Goal: Task Accomplishment & Management: Manage account settings

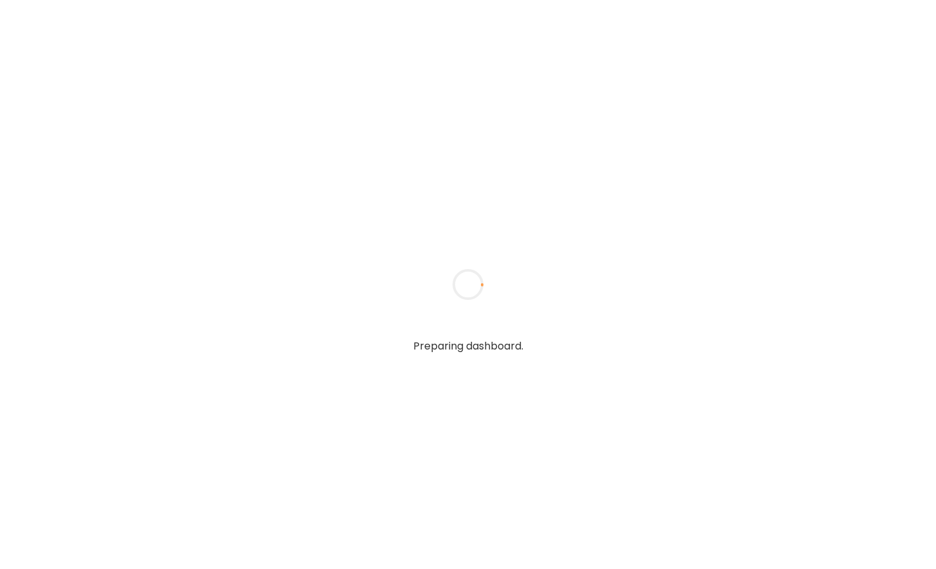
type input "**********"
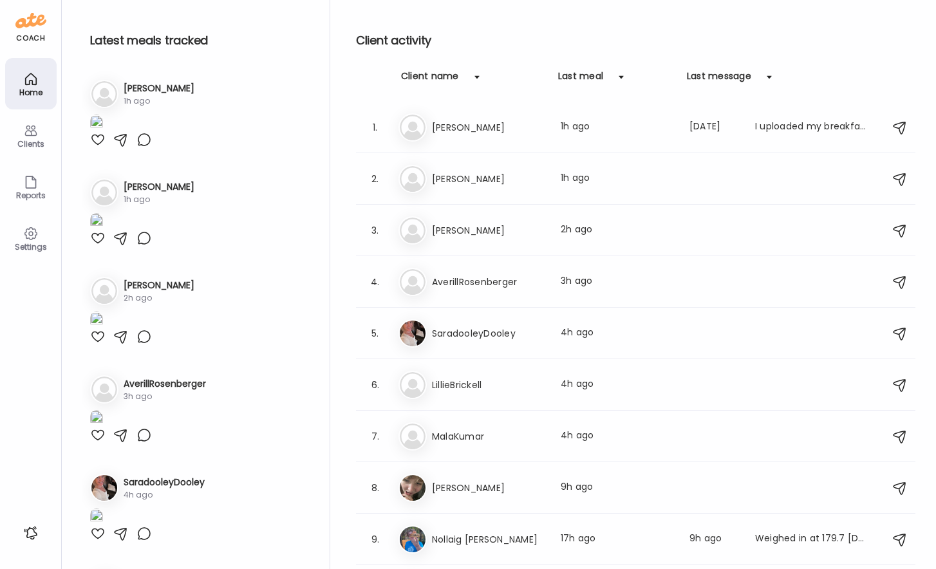
type input "**********"
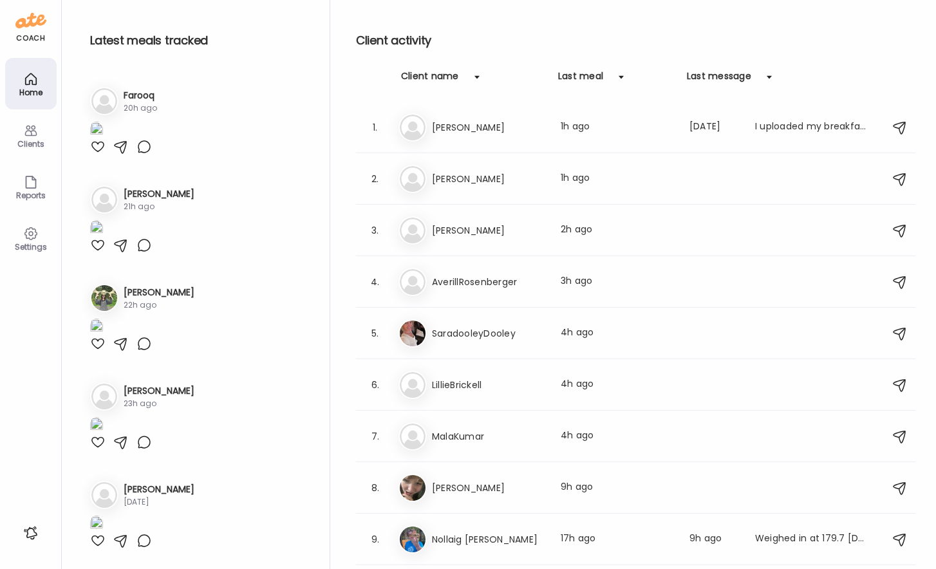
scroll to position [304, 0]
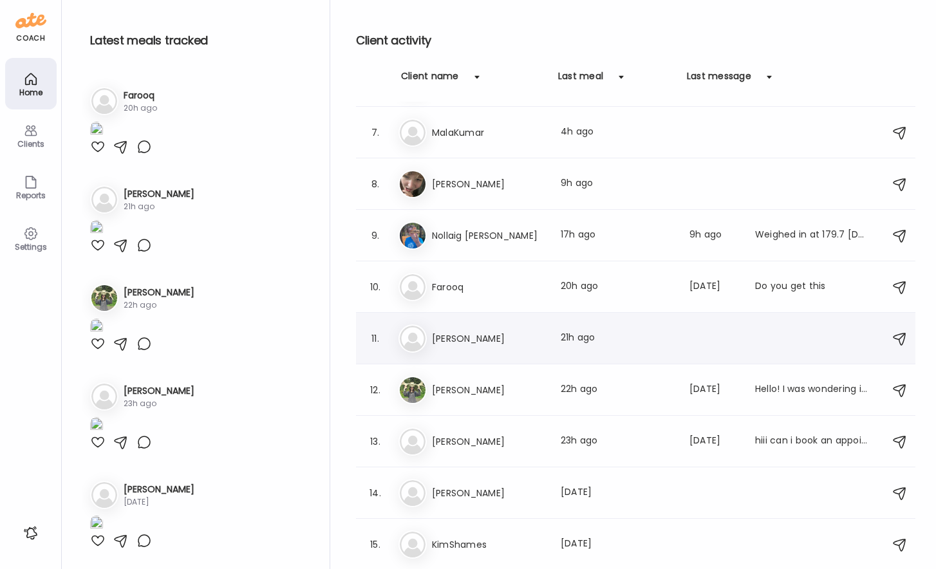
click at [516, 342] on h3 "[PERSON_NAME]" at bounding box center [488, 338] width 113 height 15
click at [499, 315] on div at bounding box center [468, 285] width 62 height 62
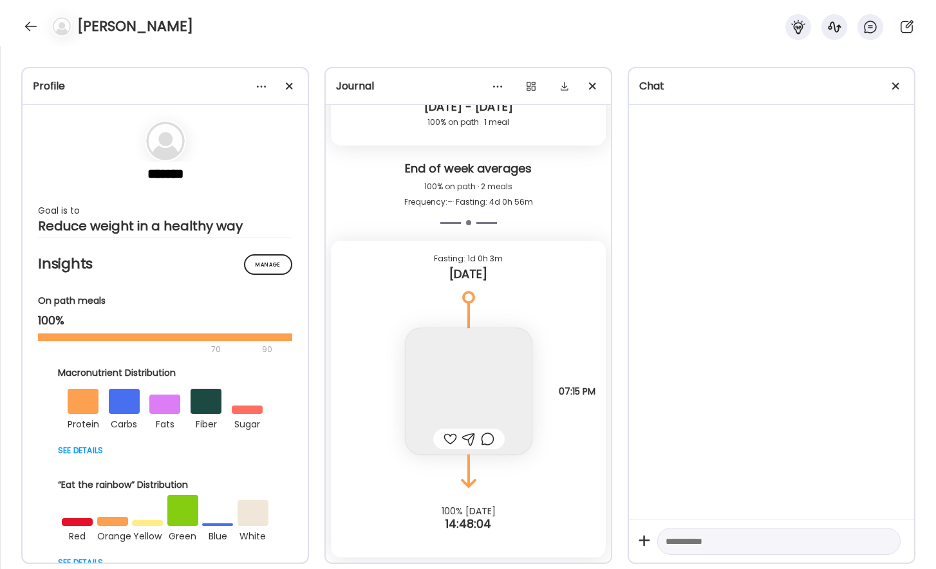
scroll to position [7848, 0]
click at [297, 91] on div at bounding box center [290, 86] width 26 height 26
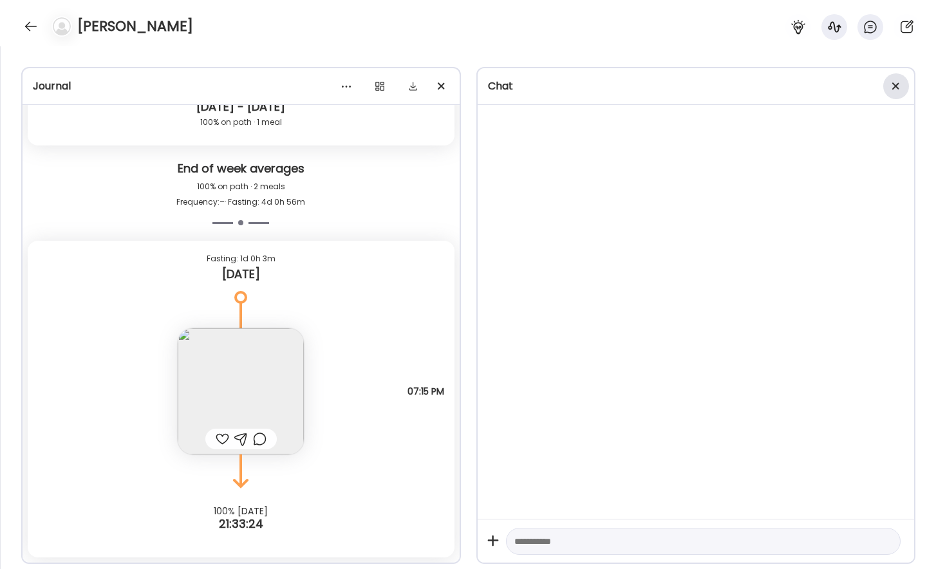
click at [905, 83] on div at bounding box center [896, 86] width 26 height 26
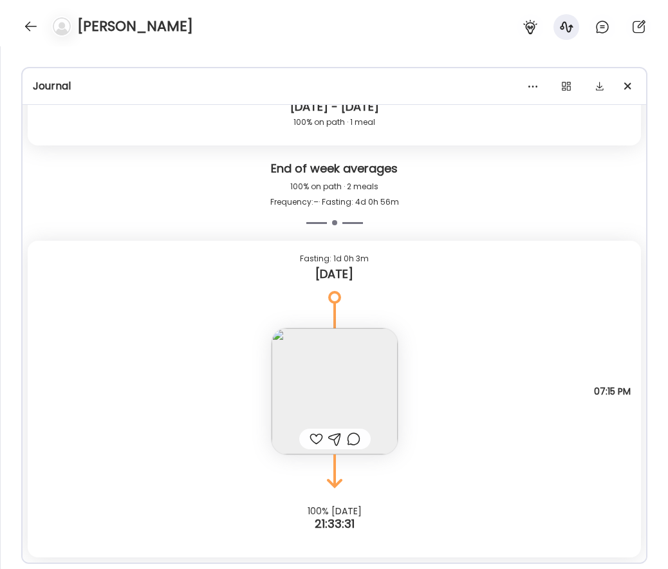
click at [359, 377] on img at bounding box center [335, 391] width 126 height 126
click at [463, 377] on div "Click to zoom AteMate AI" at bounding box center [591, 326] width 257 height 362
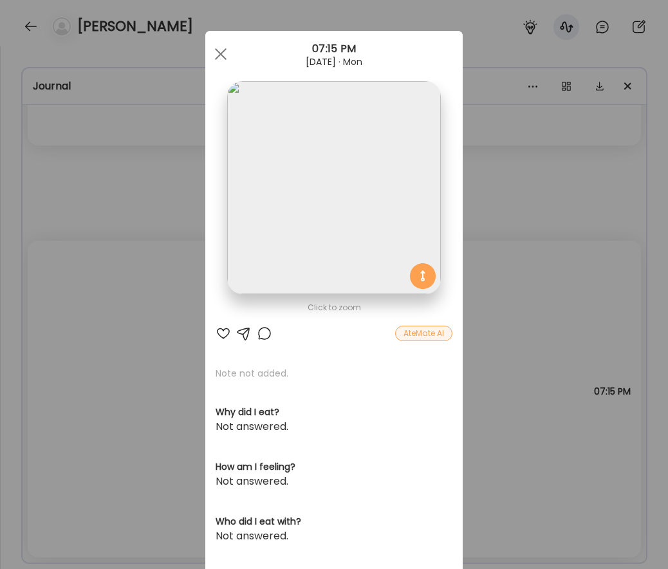
click at [508, 295] on div "Ate Coach Dashboard Wahoo! It’s official Take a moment to set up your Coach Pro…" at bounding box center [334, 284] width 668 height 569
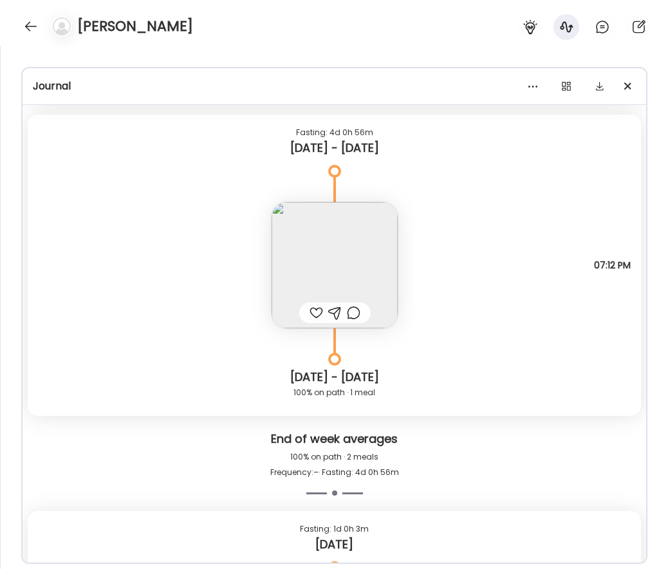
scroll to position [7578, 0]
click at [351, 277] on img at bounding box center [335, 264] width 126 height 126
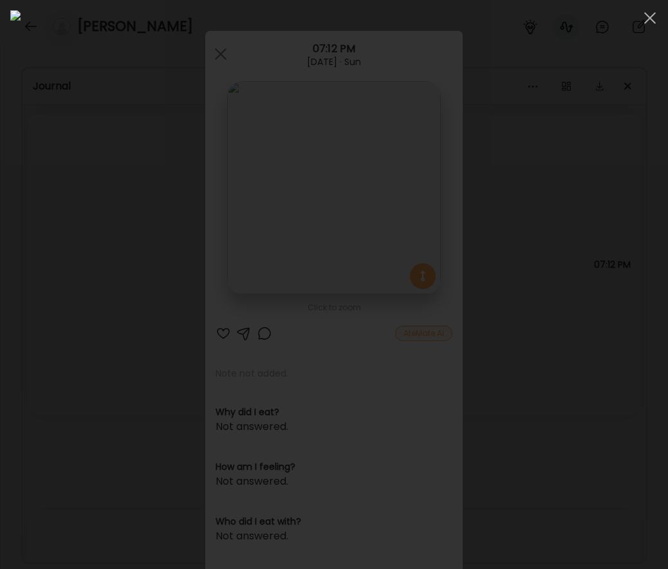
click at [626, 230] on div at bounding box center [334, 284] width 648 height 548
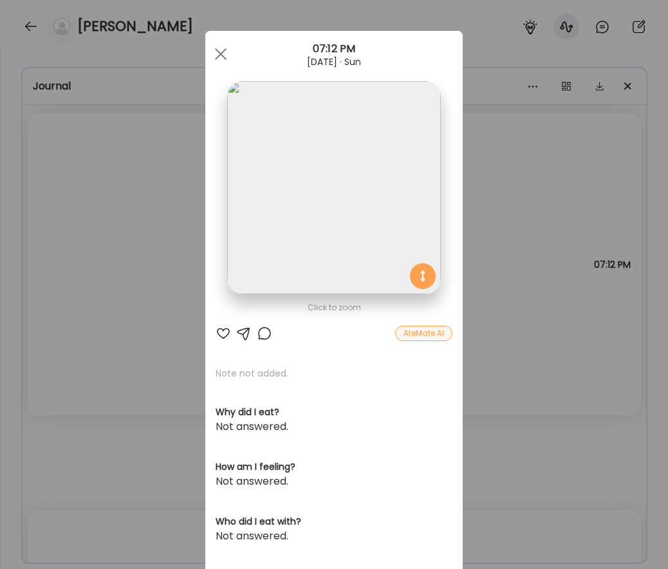
click at [453, 281] on section at bounding box center [333, 202] width 257 height 242
click at [491, 261] on div "Ate Coach Dashboard Wahoo! It’s official Take a moment to set up your Coach Pro…" at bounding box center [334, 284] width 668 height 569
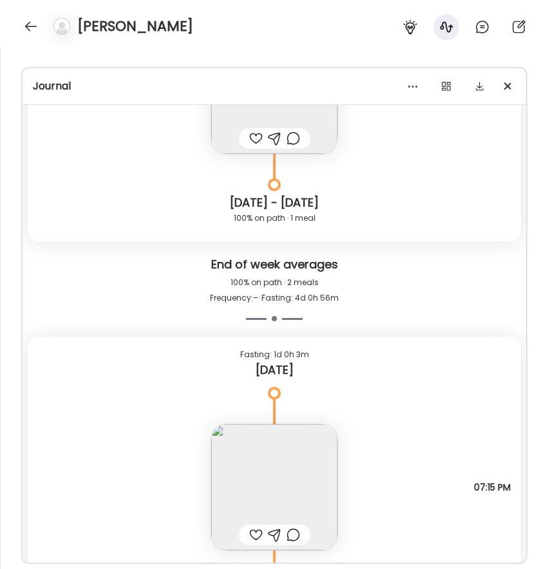
scroll to position [7473, 0]
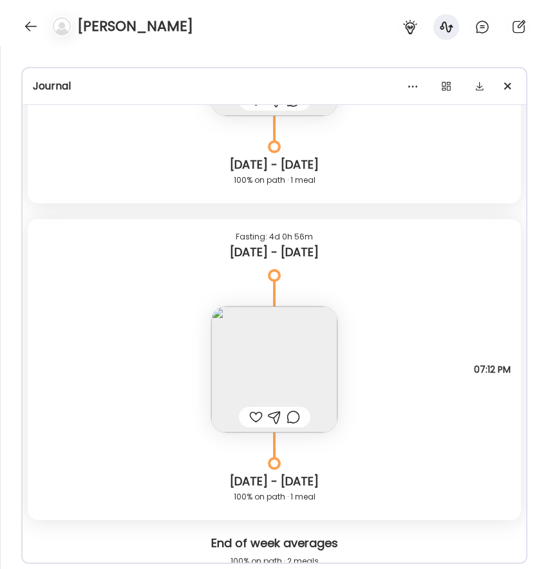
click at [298, 359] on img at bounding box center [274, 369] width 126 height 126
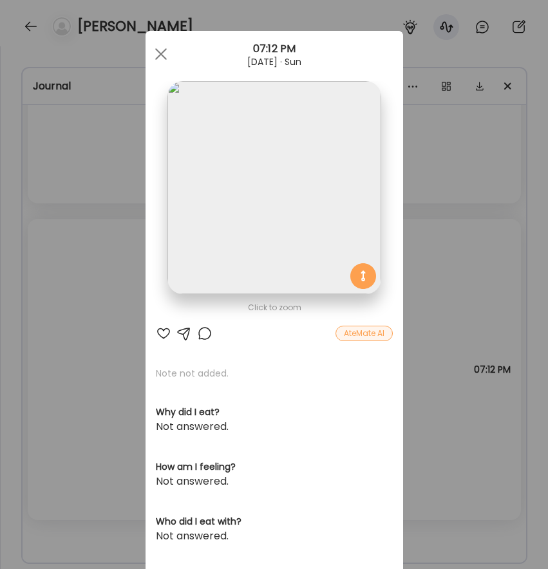
click at [283, 224] on img at bounding box center [273, 187] width 213 height 213
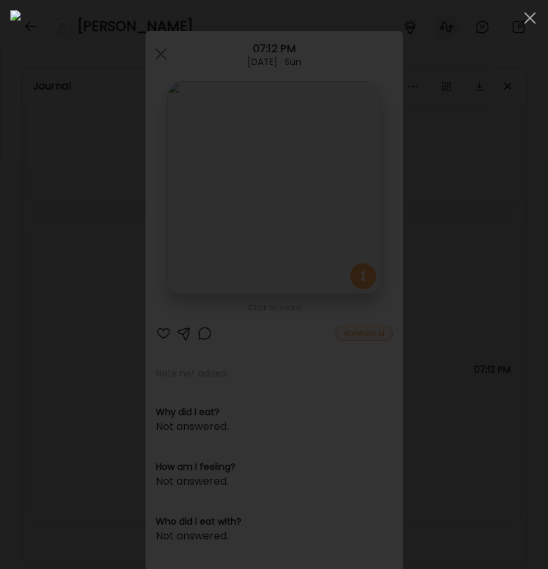
click at [188, 8] on div at bounding box center [274, 284] width 548 height 569
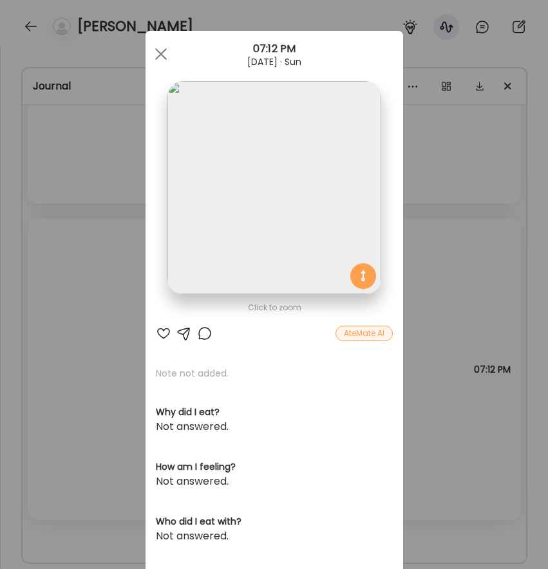
click at [84, 260] on div "Ate Coach Dashboard Wahoo! It’s official Take a moment to set up your Coach Pro…" at bounding box center [274, 284] width 548 height 569
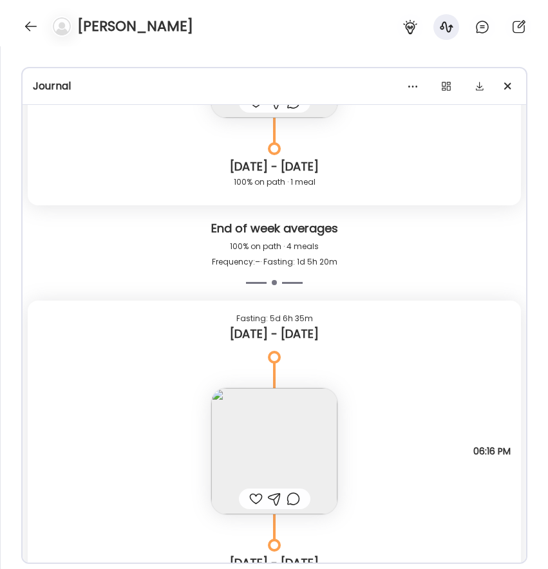
scroll to position [6852, 0]
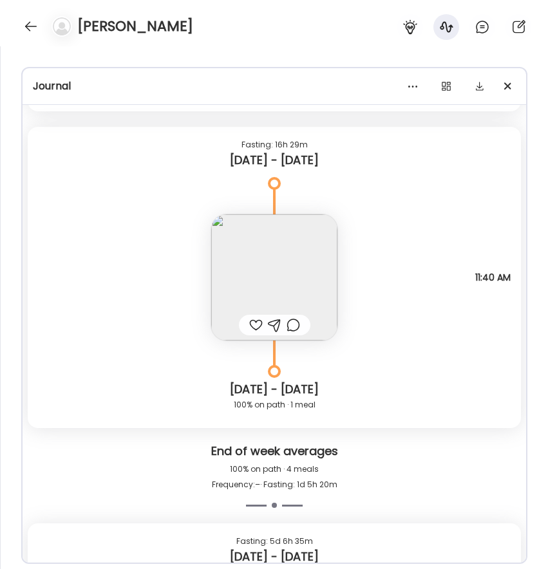
click at [294, 256] on img at bounding box center [274, 277] width 126 height 126
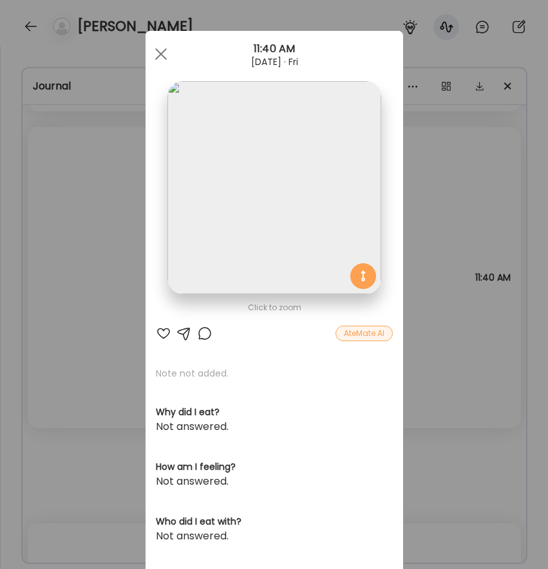
click at [238, 215] on img at bounding box center [273, 187] width 213 height 213
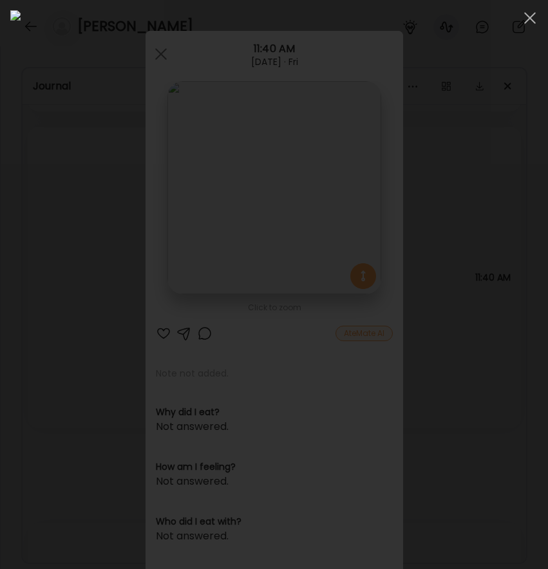
click at [2, 167] on div at bounding box center [274, 284] width 548 height 569
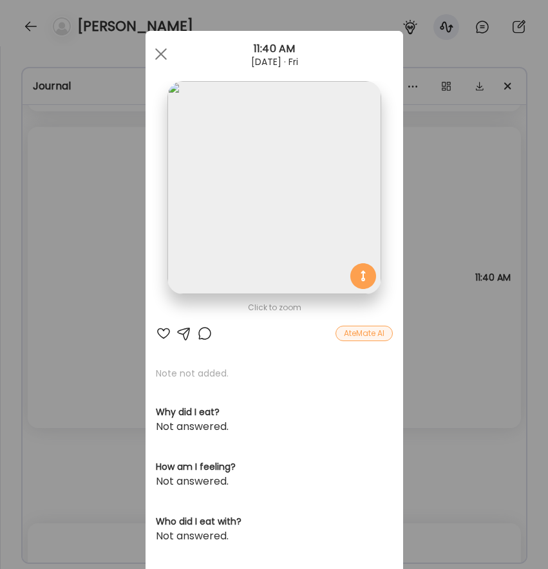
click at [42, 162] on div "Ate Coach Dashboard Wahoo! It’s official Take a moment to set up your Coach Pro…" at bounding box center [274, 284] width 548 height 569
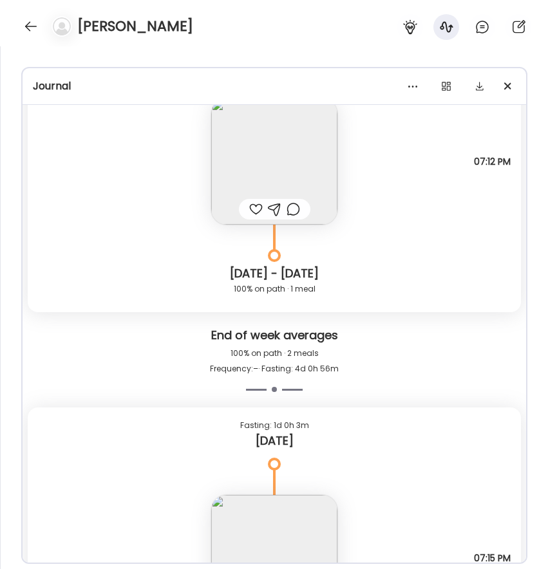
scroll to position [7848, 0]
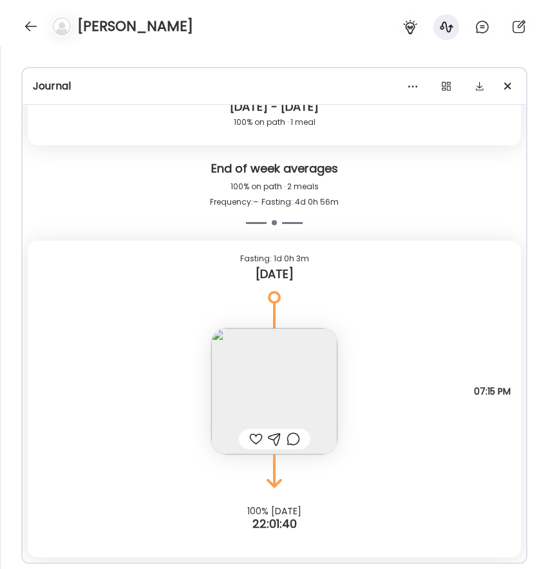
click at [265, 351] on img at bounding box center [274, 391] width 126 height 126
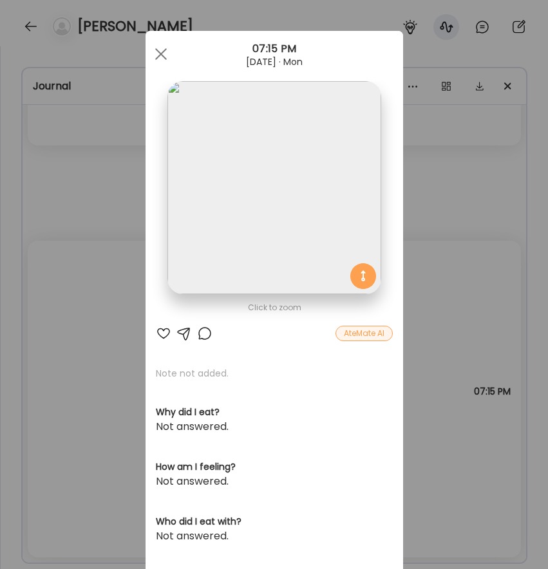
click at [263, 124] on img at bounding box center [273, 187] width 213 height 213
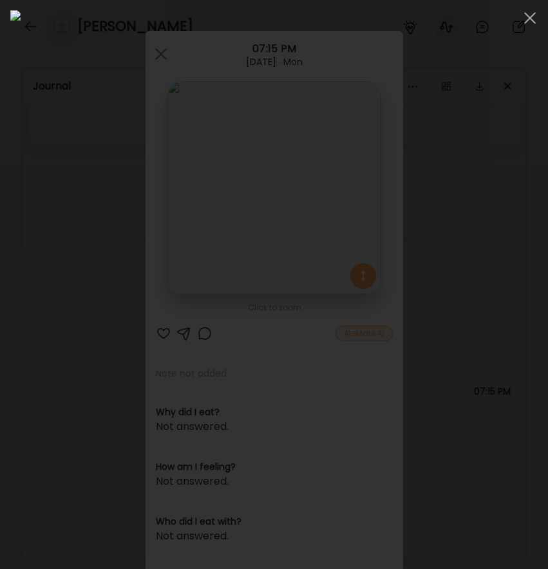
click at [6, 194] on div at bounding box center [274, 284] width 548 height 569
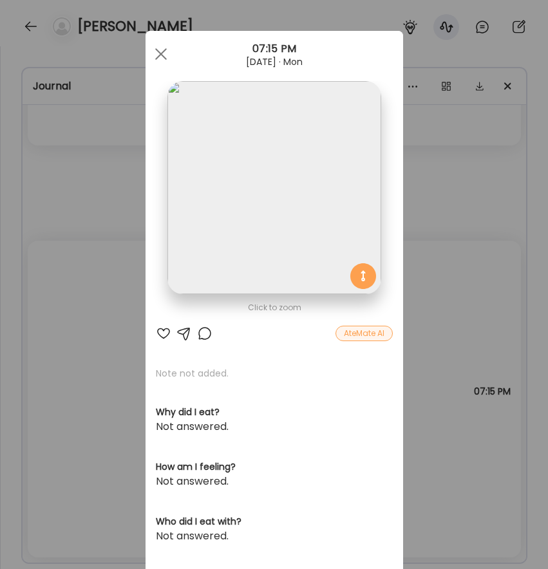
click at [136, 250] on div "Ate Coach Dashboard Wahoo! It’s official Take a moment to set up your Coach Pro…" at bounding box center [274, 284] width 548 height 569
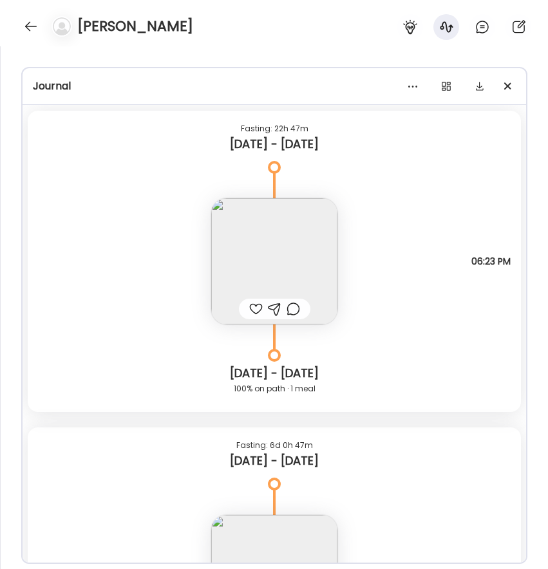
scroll to position [5130, 0]
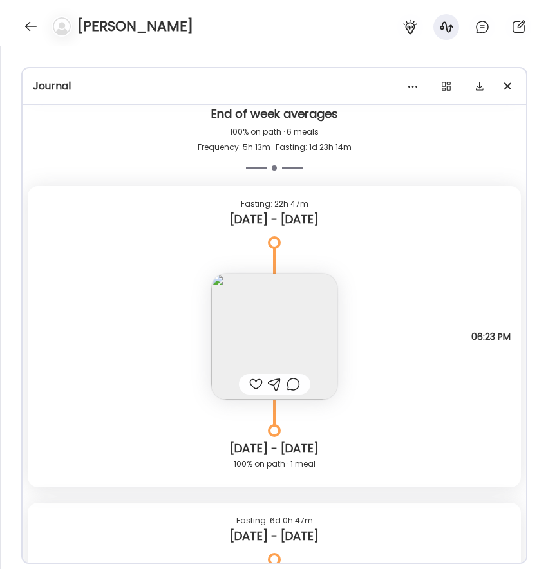
click at [254, 309] on img at bounding box center [274, 337] width 126 height 126
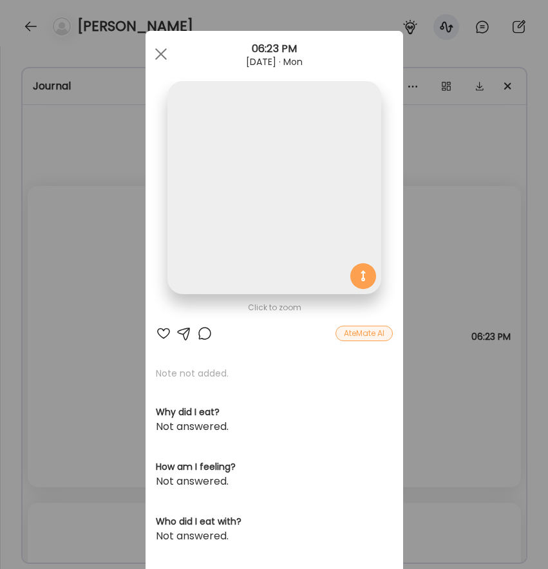
click at [260, 180] on img at bounding box center [273, 187] width 213 height 213
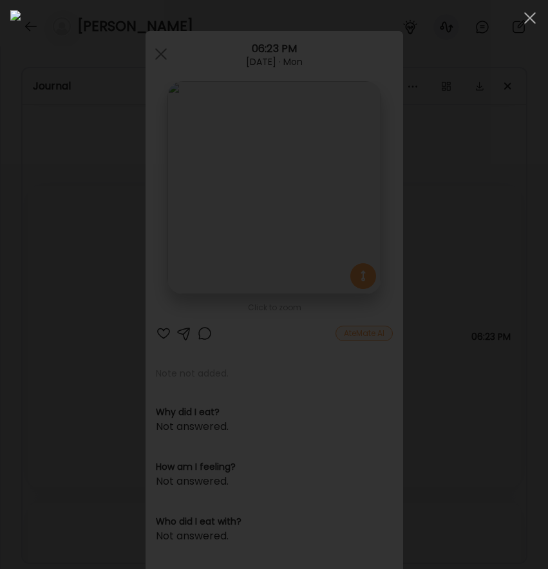
click at [5, 267] on div at bounding box center [274, 284] width 548 height 569
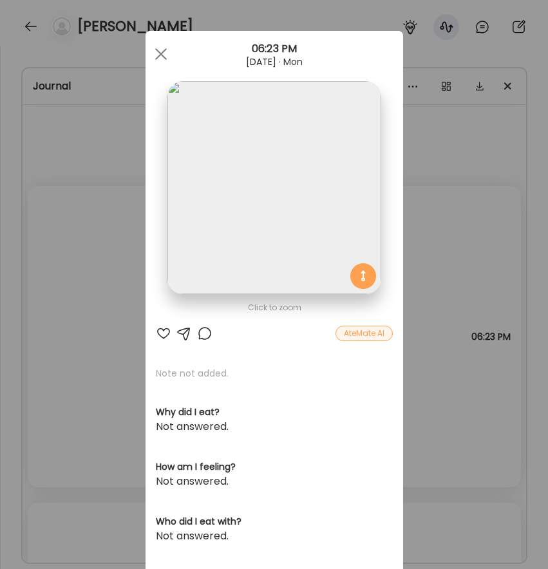
click at [64, 256] on div "Ate Coach Dashboard Wahoo! It’s official Take a moment to set up your Coach Pro…" at bounding box center [274, 284] width 548 height 569
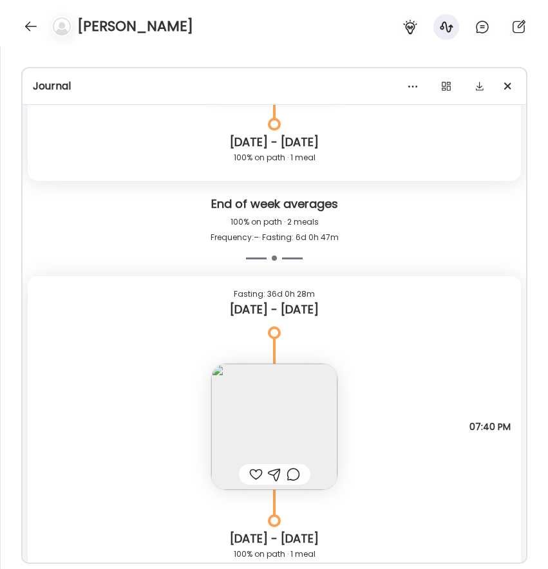
scroll to position [5857, 0]
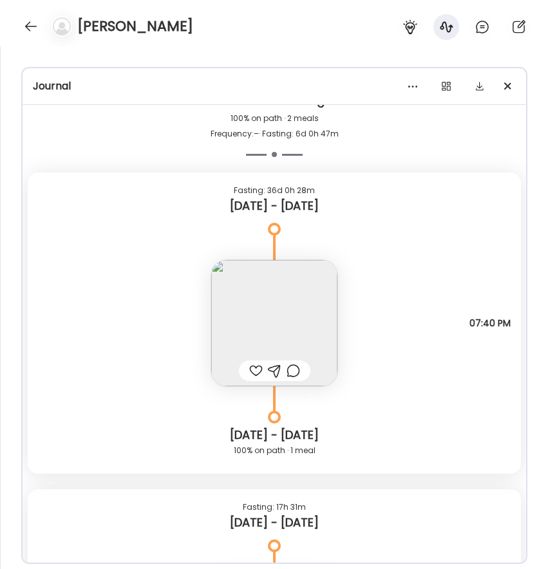
click at [288, 332] on img at bounding box center [274, 323] width 126 height 126
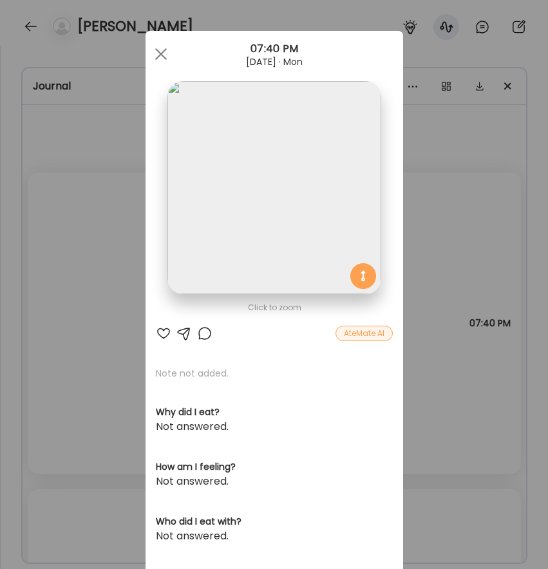
click at [228, 178] on img at bounding box center [273, 187] width 213 height 213
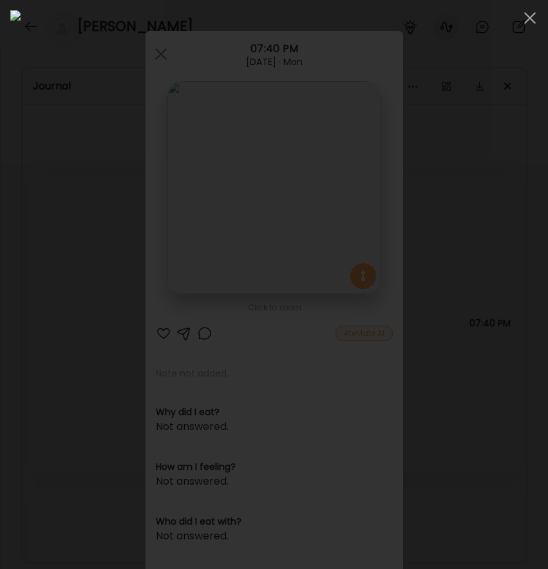
click at [6, 210] on div at bounding box center [274, 284] width 548 height 569
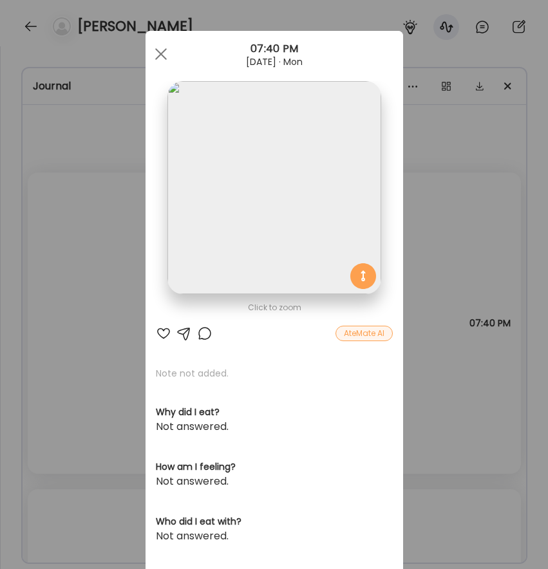
click at [98, 259] on div "Ate Coach Dashboard Wahoo! It’s official Take a moment to set up your Coach Pro…" at bounding box center [274, 284] width 548 height 569
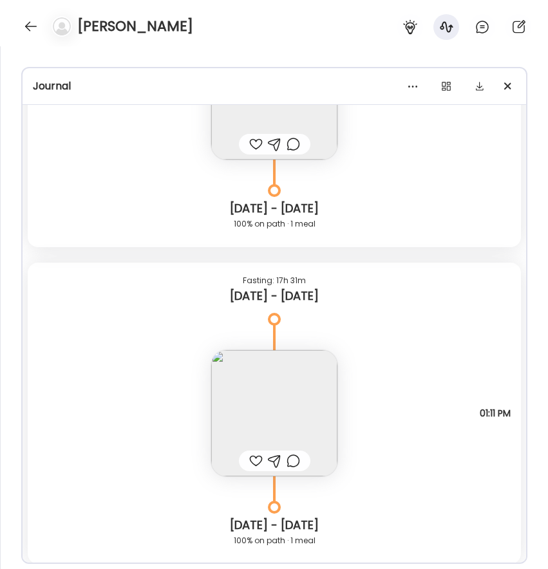
scroll to position [6115, 0]
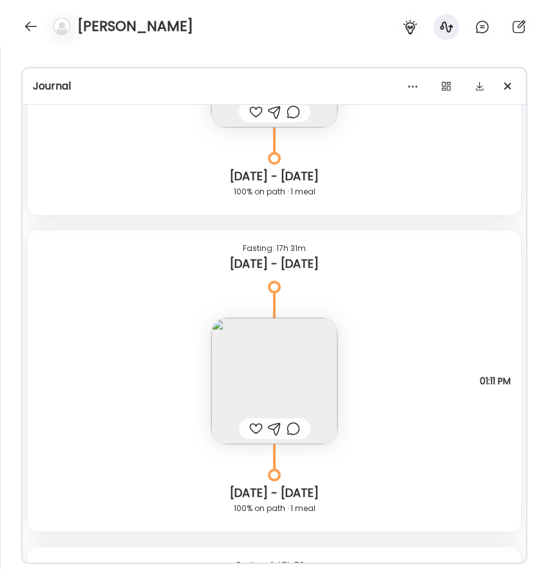
click at [209, 339] on div "Note not added Questions not answered 01:11 PM" at bounding box center [274, 368] width 493 height 152
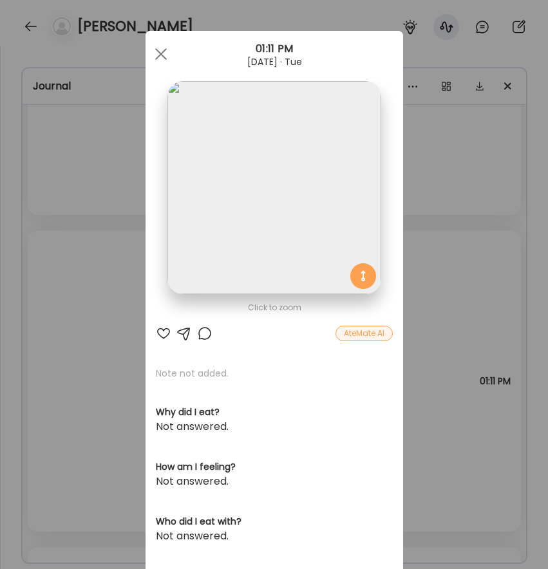
click at [248, 212] on img at bounding box center [273, 187] width 213 height 213
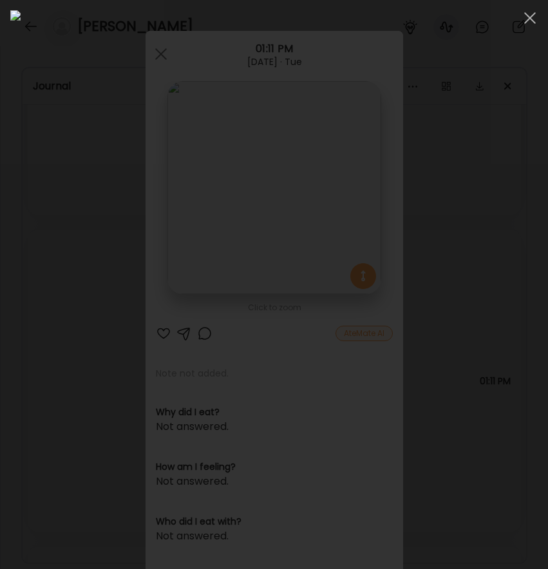
scroll to position [2822, 0]
click at [8, 321] on div at bounding box center [274, 284] width 548 height 569
click at [8, 321] on div "Ate Coach Dashboard Wahoo! It’s official Take a moment to set up your Coach Pro…" at bounding box center [274, 284] width 548 height 569
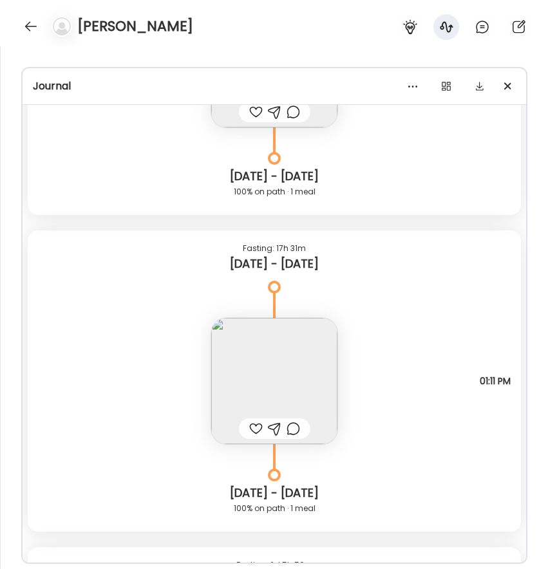
click at [89, 337] on div "Note not added Questions not answered 01:11 PM" at bounding box center [274, 368] width 493 height 152
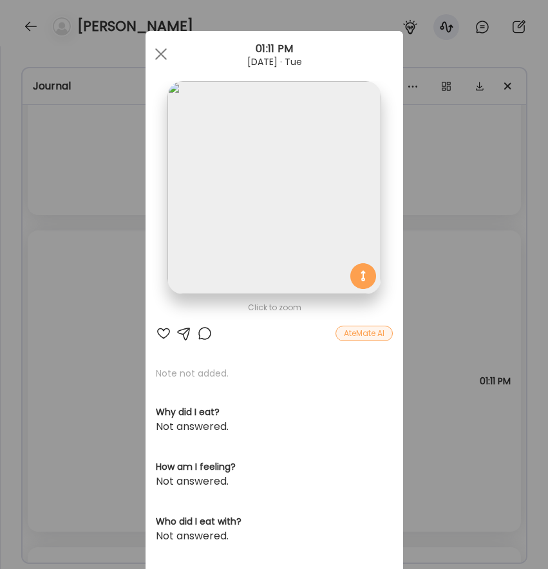
scroll to position [82, 0]
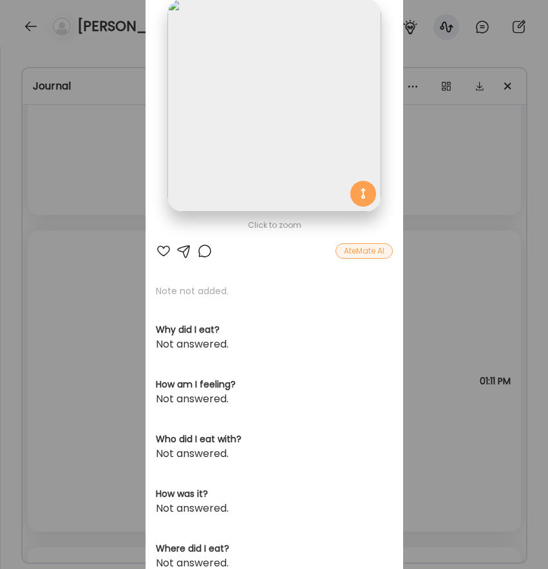
click at [89, 337] on div "Ate Coach Dashboard Wahoo! It’s official Take a moment to set up your Coach Pro…" at bounding box center [274, 284] width 548 height 569
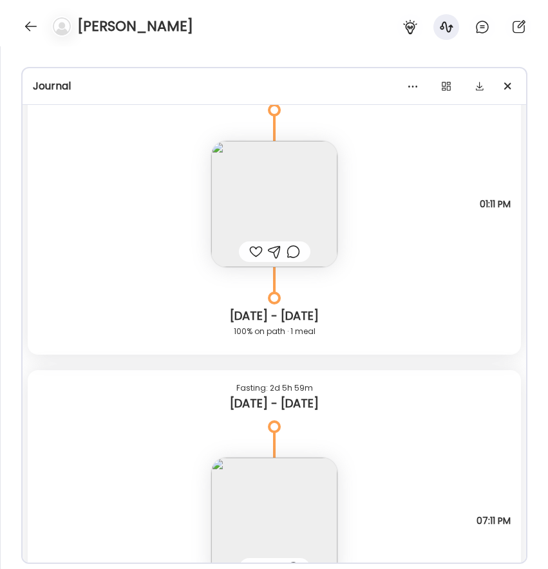
scroll to position [6393, 0]
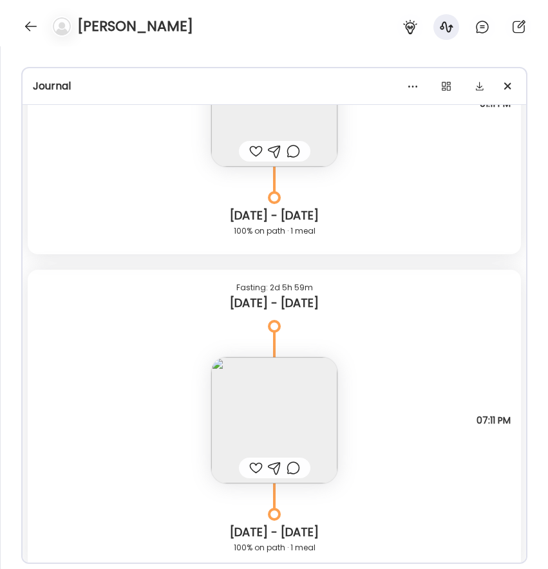
click at [303, 386] on img at bounding box center [274, 420] width 126 height 126
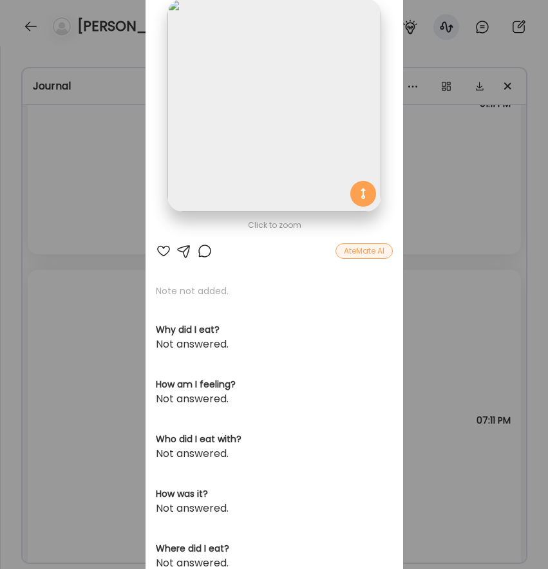
click at [227, 127] on img at bounding box center [273, 105] width 213 height 213
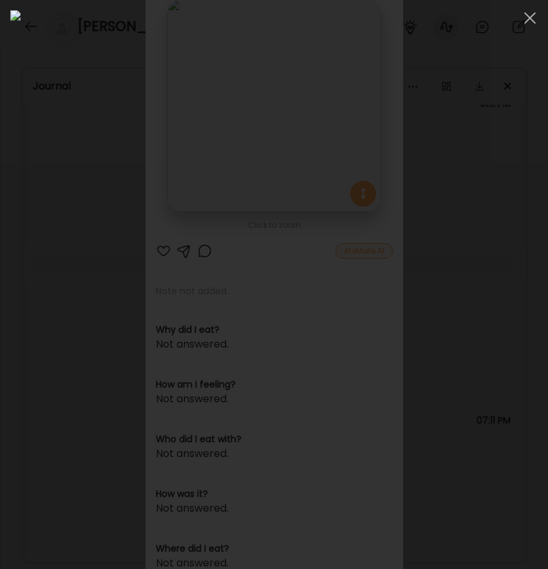
click at [2, 340] on div at bounding box center [274, 284] width 548 height 569
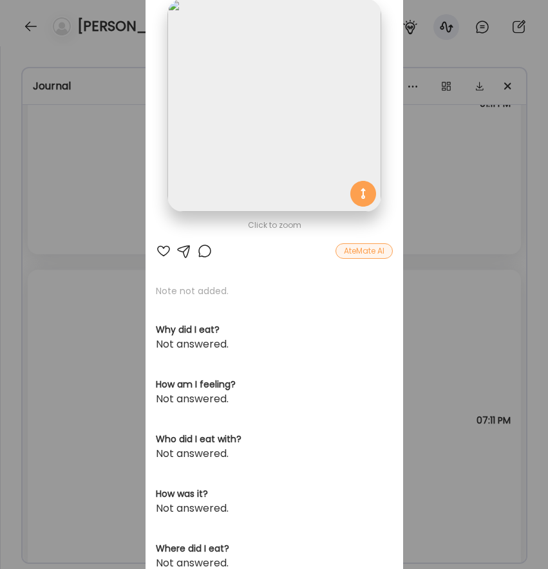
click at [56, 304] on div "Ate Coach Dashboard Wahoo! It’s official Take a moment to set up your Coach Pro…" at bounding box center [274, 284] width 548 height 569
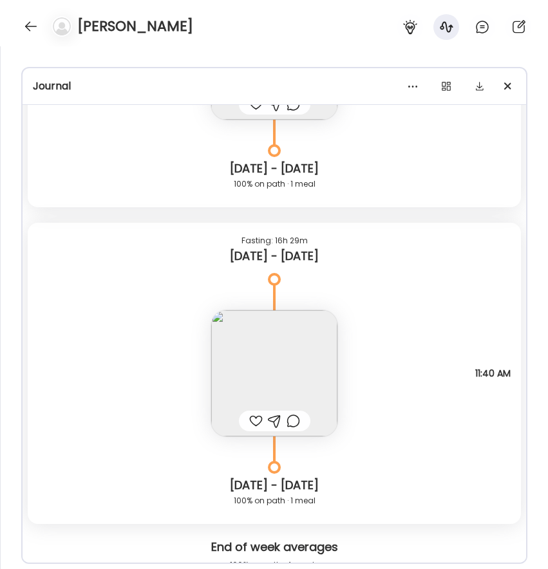
scroll to position [6797, 0]
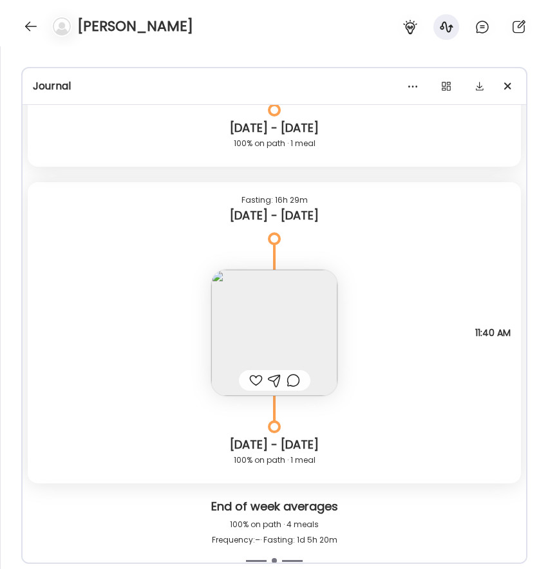
click at [303, 326] on img at bounding box center [274, 333] width 126 height 126
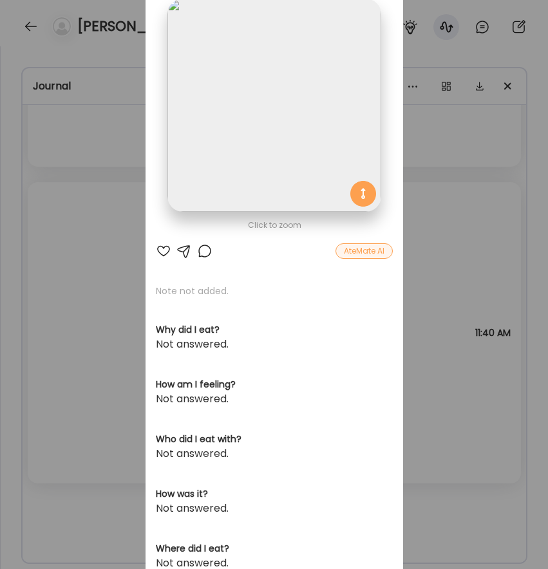
click at [254, 117] on img at bounding box center [273, 105] width 213 height 213
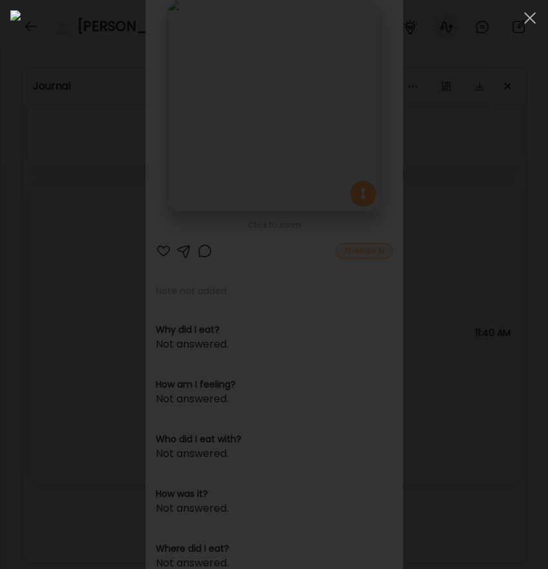
click at [5, 132] on div at bounding box center [274, 284] width 548 height 569
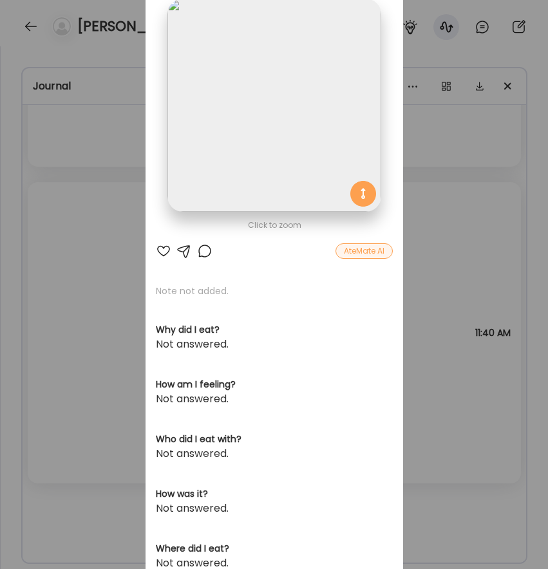
click at [75, 196] on div "Ate Coach Dashboard Wahoo! It’s official Take a moment to set up your Coach Pro…" at bounding box center [274, 284] width 548 height 569
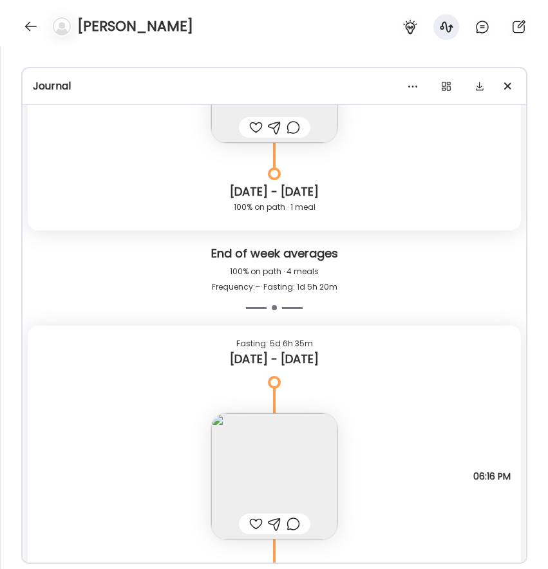
scroll to position [7308, 0]
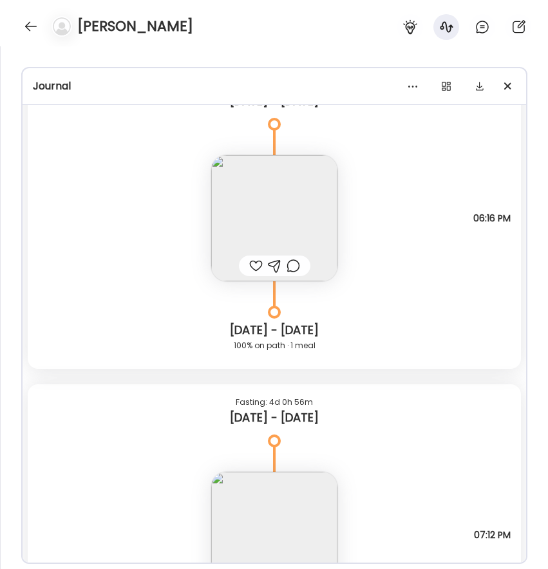
click at [297, 206] on img at bounding box center [274, 218] width 126 height 126
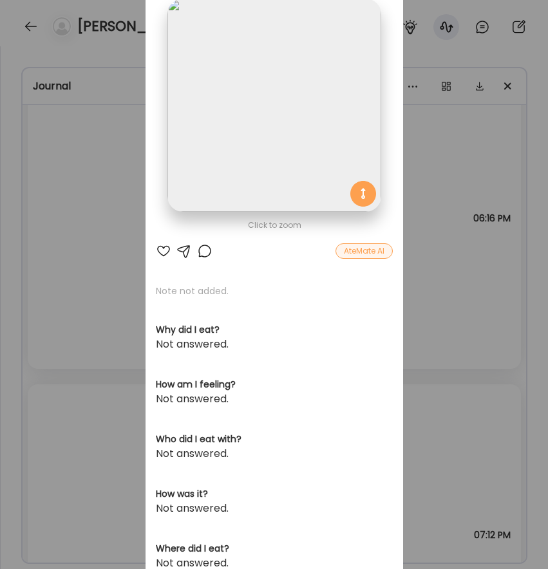
click at [280, 124] on img at bounding box center [273, 105] width 213 height 213
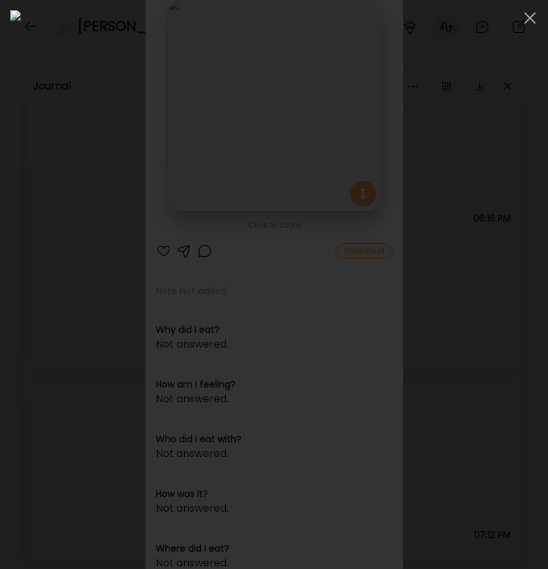
click at [3, 337] on div at bounding box center [274, 284] width 548 height 569
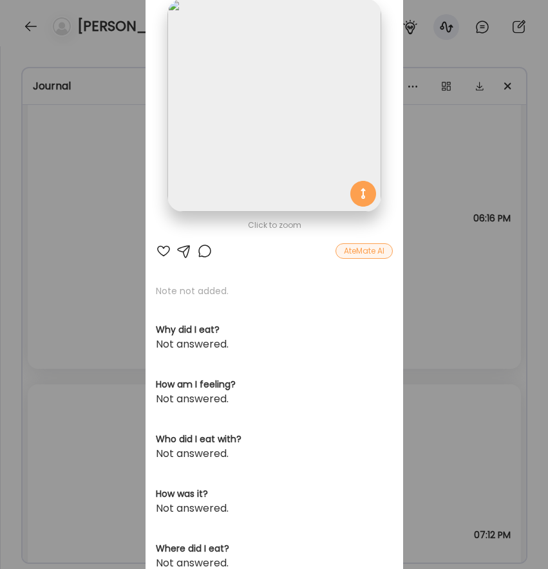
click at [55, 368] on div "Ate Coach Dashboard Wahoo! It’s official Take a moment to set up your Coach Pro…" at bounding box center [274, 284] width 548 height 569
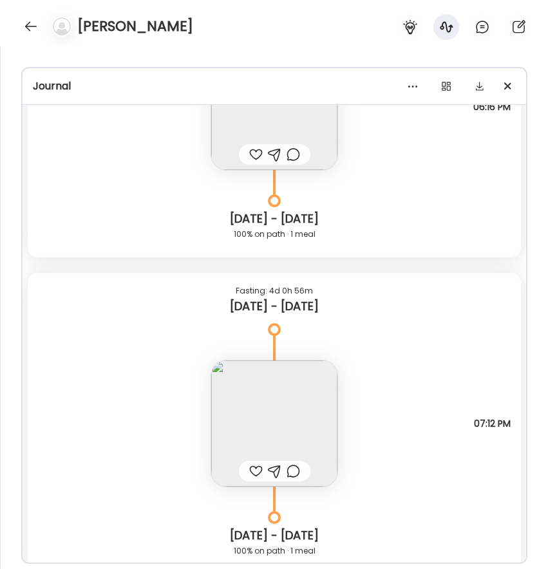
scroll to position [7297, 0]
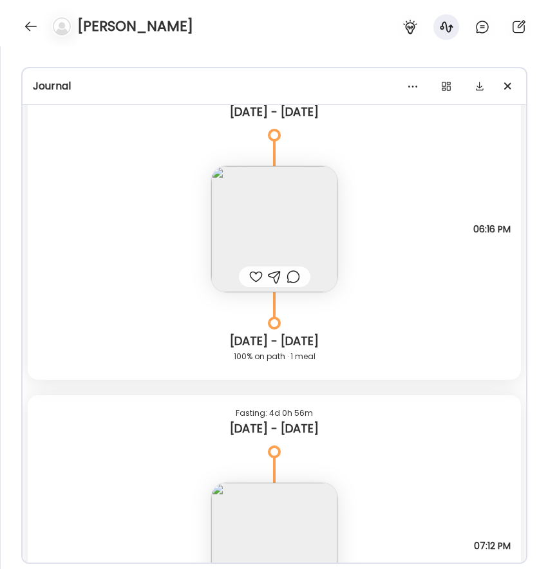
click at [284, 212] on img at bounding box center [274, 229] width 126 height 126
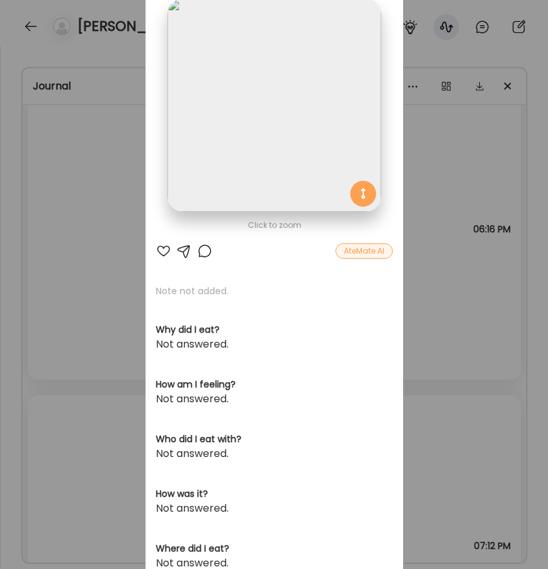
click at [276, 162] on img at bounding box center [273, 105] width 213 height 213
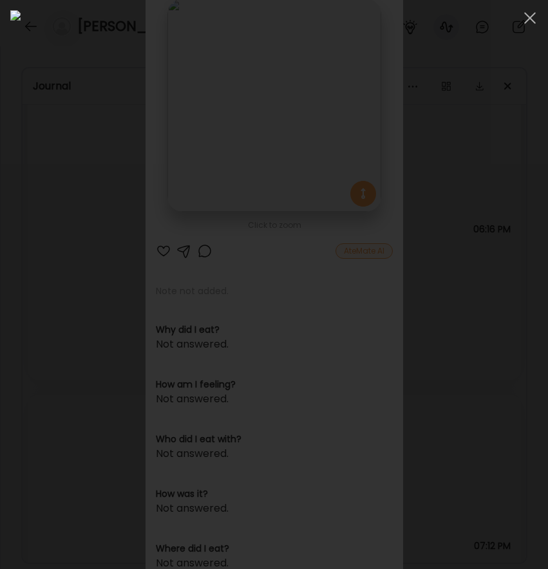
click at [6, 126] on div at bounding box center [274, 284] width 548 height 569
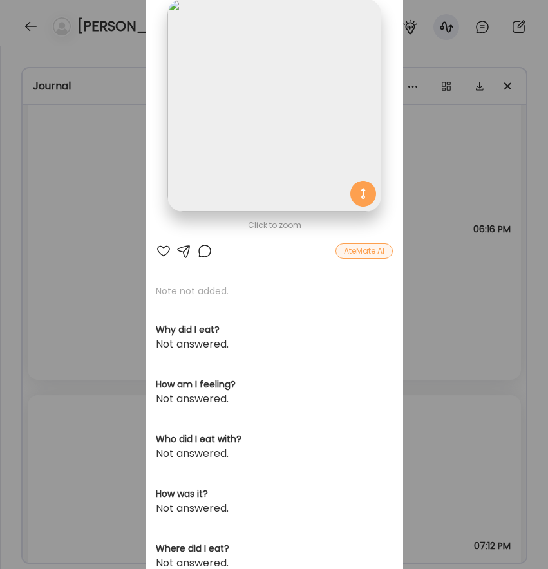
click at [151, 324] on div "Click to zoom AteMate AI Note not added. Why did I eat? Not answered. How am I …" at bounding box center [273, 328] width 257 height 758
click at [123, 328] on div "Ate Coach Dashboard Wahoo! It’s official Take a moment to set up your Coach Pro…" at bounding box center [274, 284] width 548 height 569
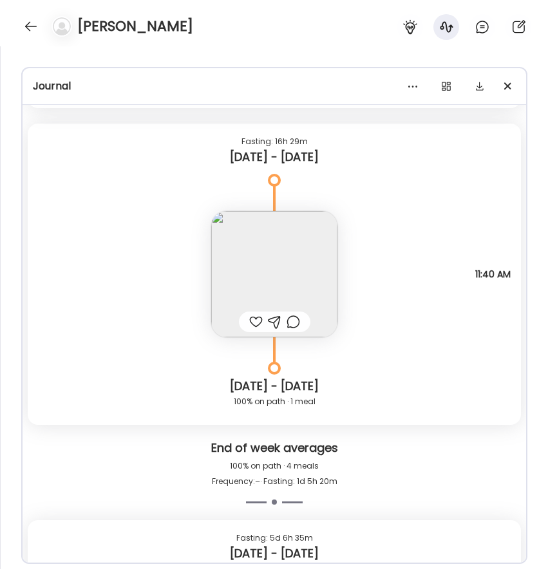
scroll to position [6794, 0]
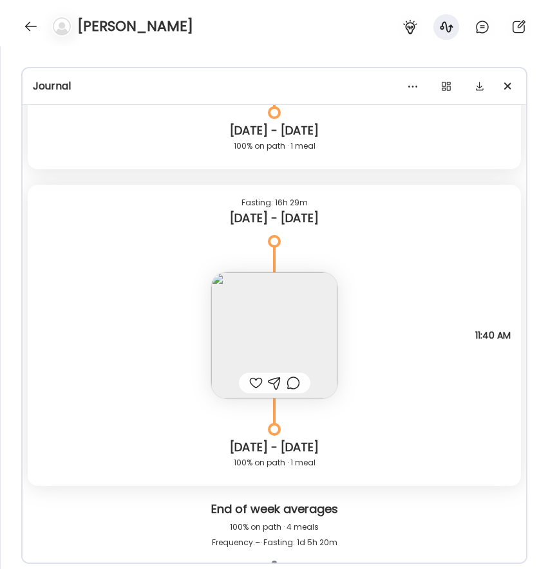
click at [284, 333] on img at bounding box center [274, 335] width 126 height 126
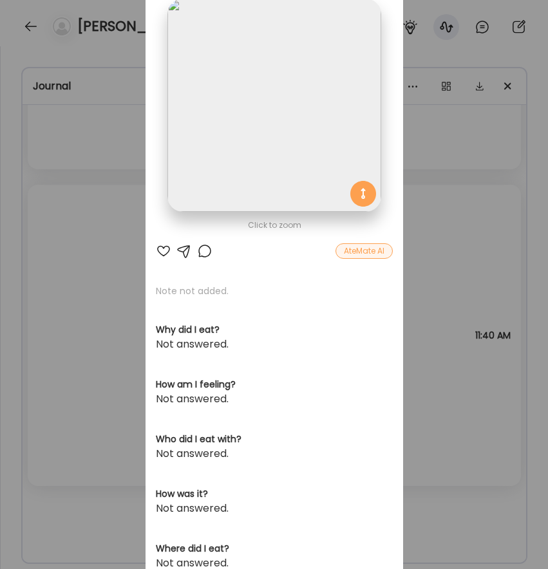
click at [344, 129] on img at bounding box center [273, 105] width 213 height 213
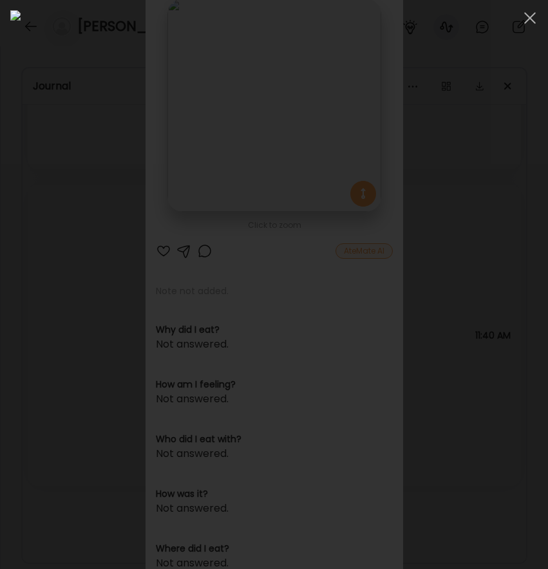
click at [6, 269] on div at bounding box center [274, 284] width 548 height 569
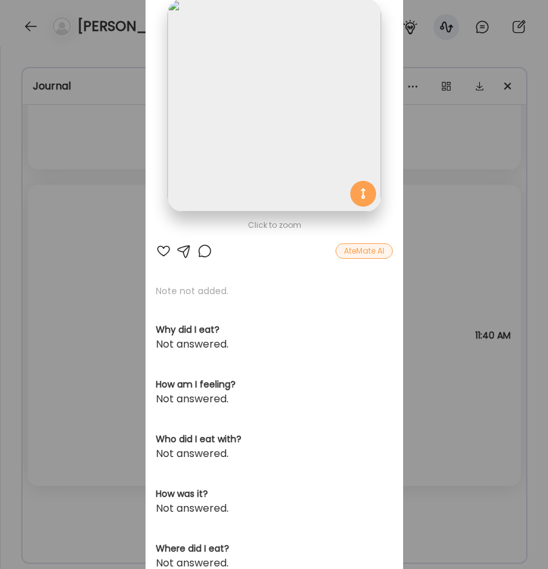
click at [93, 277] on div "Ate Coach Dashboard Wahoo! It’s official Take a moment to set up your Coach Pro…" at bounding box center [274, 284] width 548 height 569
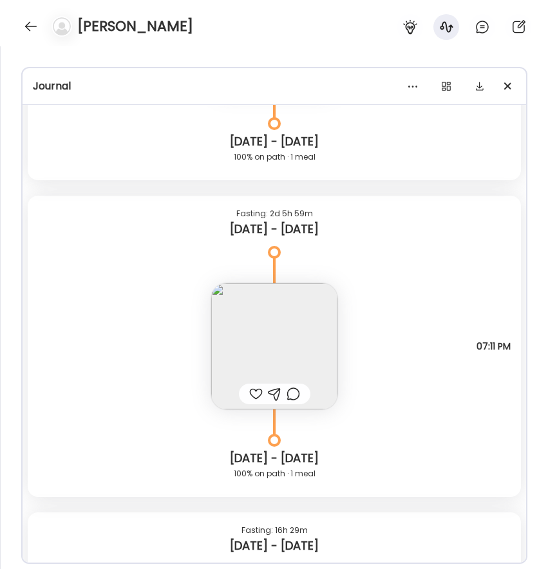
scroll to position [6428, 0]
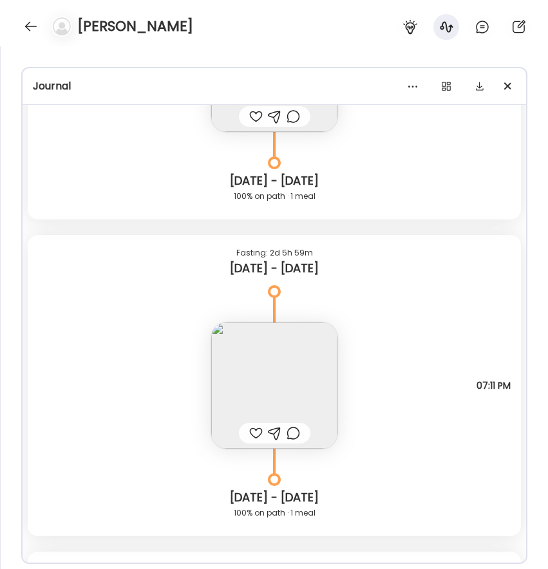
click at [248, 372] on img at bounding box center [274, 385] width 126 height 126
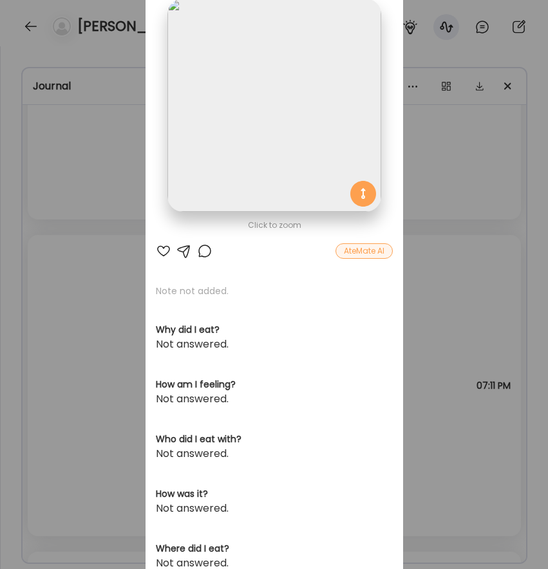
click at [268, 137] on img at bounding box center [273, 105] width 213 height 213
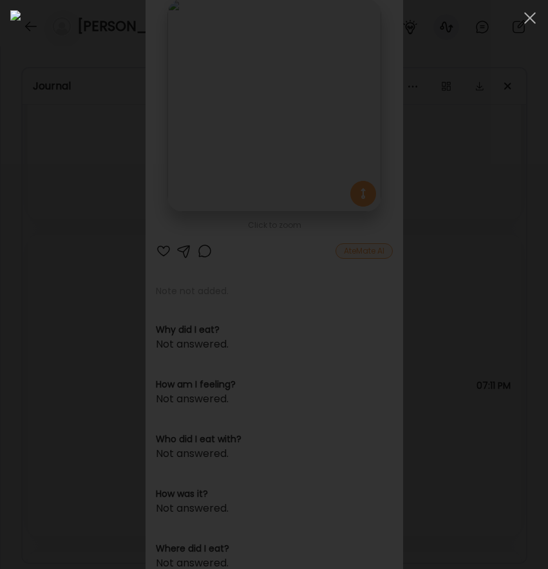
click at [8, 263] on div at bounding box center [274, 284] width 548 height 569
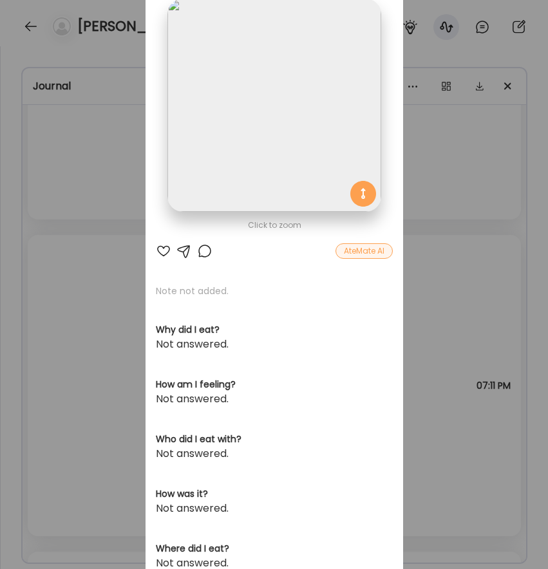
click at [76, 274] on div "Ate Coach Dashboard Wahoo! It’s official Take a moment to set up your Coach Pro…" at bounding box center [274, 284] width 548 height 569
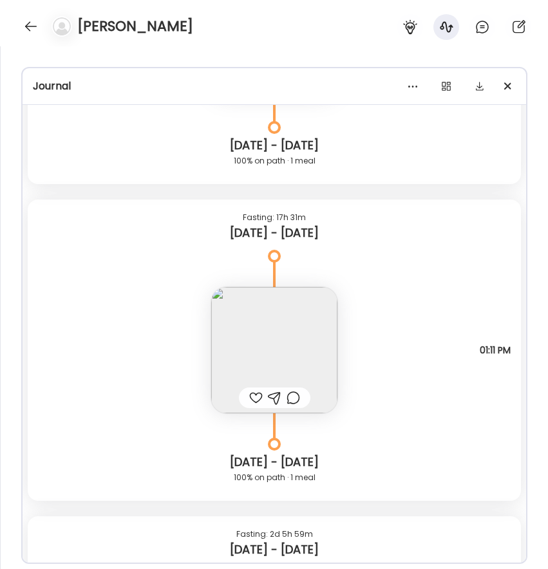
scroll to position [6381, 0]
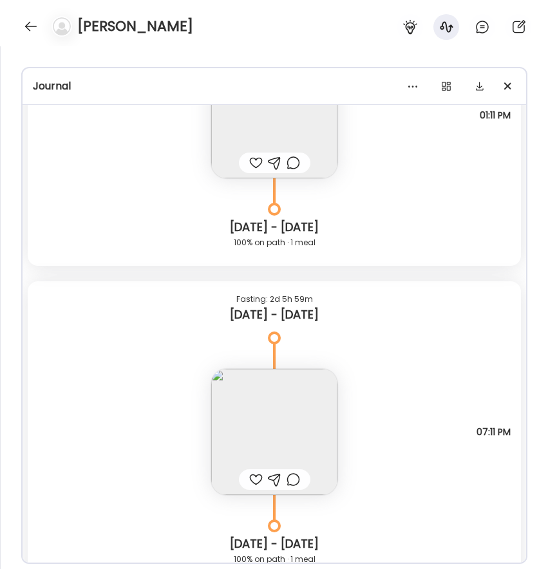
click at [290, 406] on img at bounding box center [274, 432] width 126 height 126
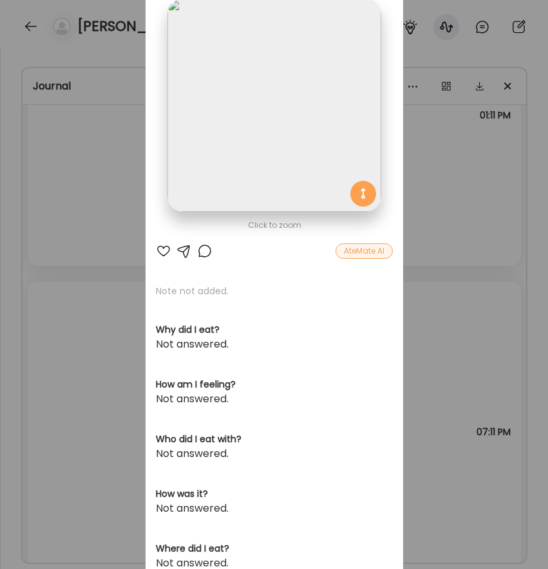
click at [276, 157] on img at bounding box center [273, 105] width 213 height 213
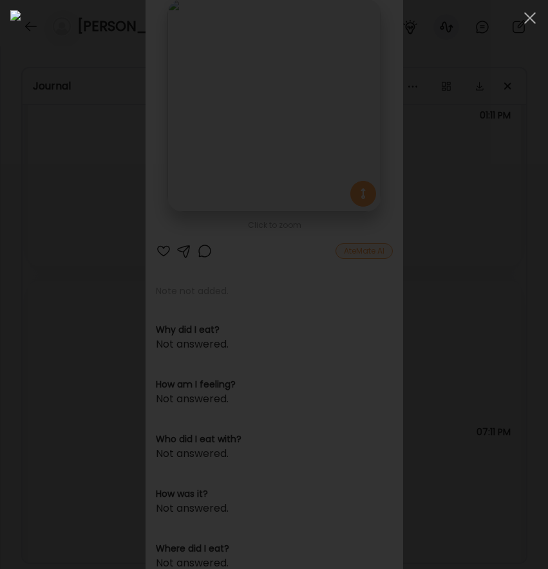
click at [7, 130] on div at bounding box center [274, 284] width 548 height 569
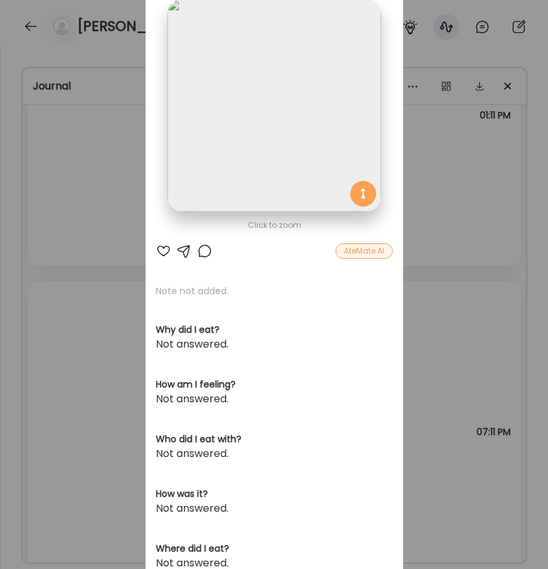
click at [124, 144] on div "Ate Coach Dashboard Wahoo! It’s official Take a moment to set up your Coach Pro…" at bounding box center [274, 284] width 548 height 569
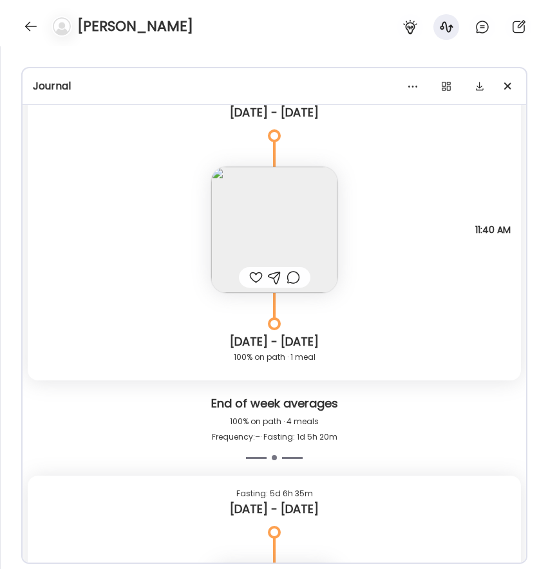
scroll to position [6901, 0]
click at [238, 203] on img at bounding box center [274, 229] width 126 height 126
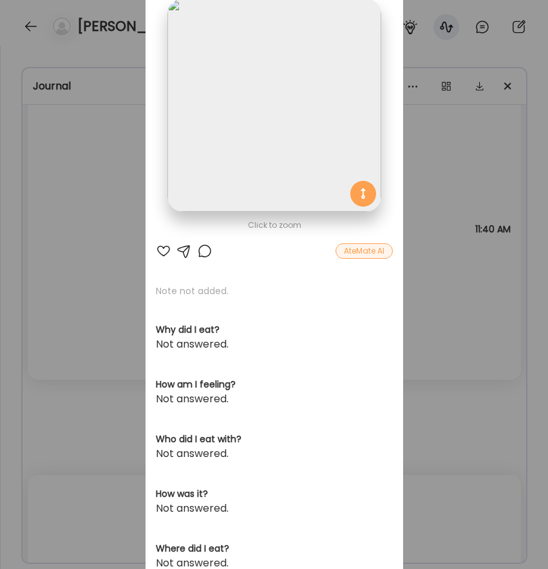
click at [259, 212] on section at bounding box center [273, 120] width 257 height 242
click at [247, 160] on img at bounding box center [273, 105] width 213 height 213
